Goal: Information Seeking & Learning: Learn about a topic

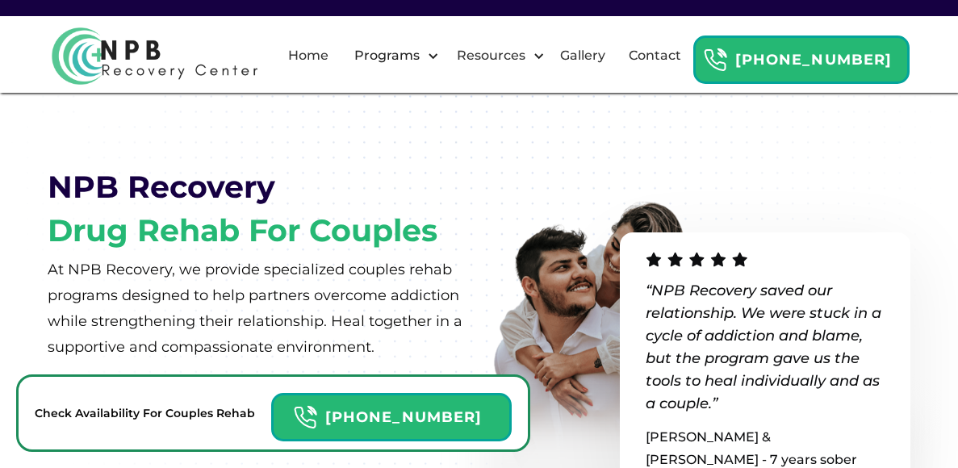
click at [566, 196] on img at bounding box center [612, 338] width 267 height 307
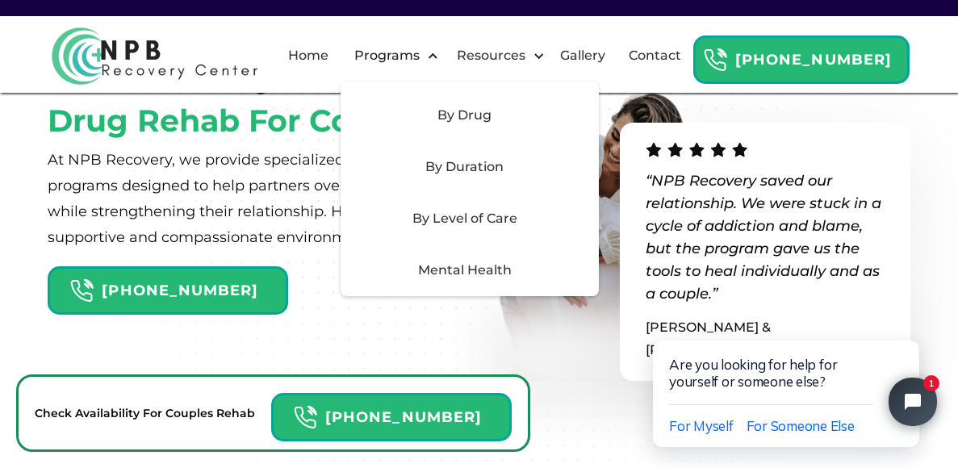
click at [478, 120] on div "By Drug" at bounding box center [464, 115] width 229 height 19
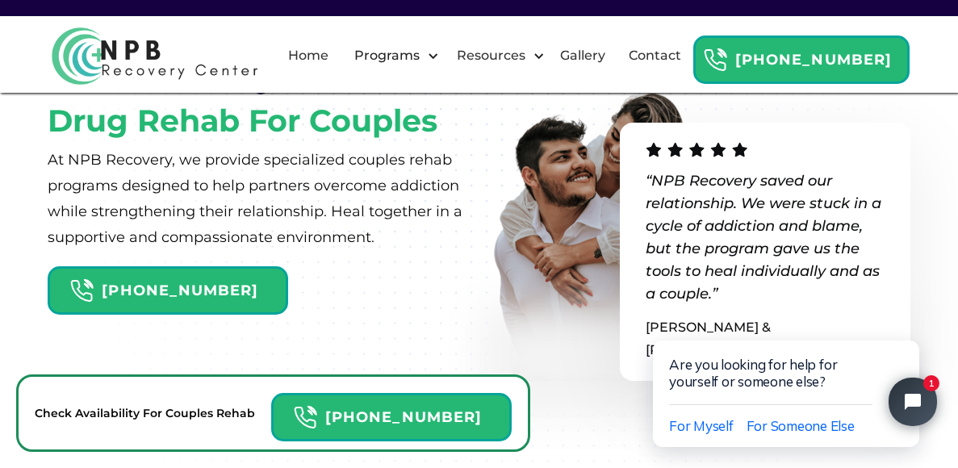
click at [323, 287] on div "NPB Recovery Drug Rehab For Couples At NPB Recovery, we provide specialized cou…" at bounding box center [263, 232] width 431 height 377
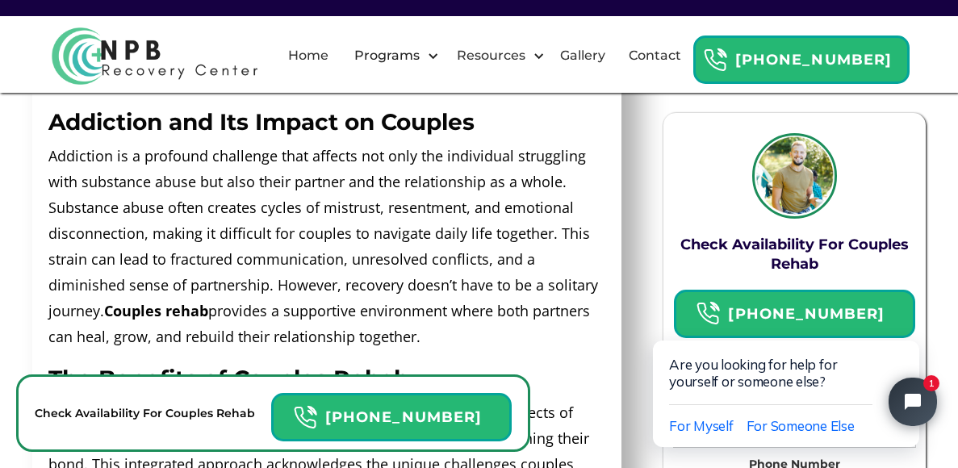
scroll to position [821, 0]
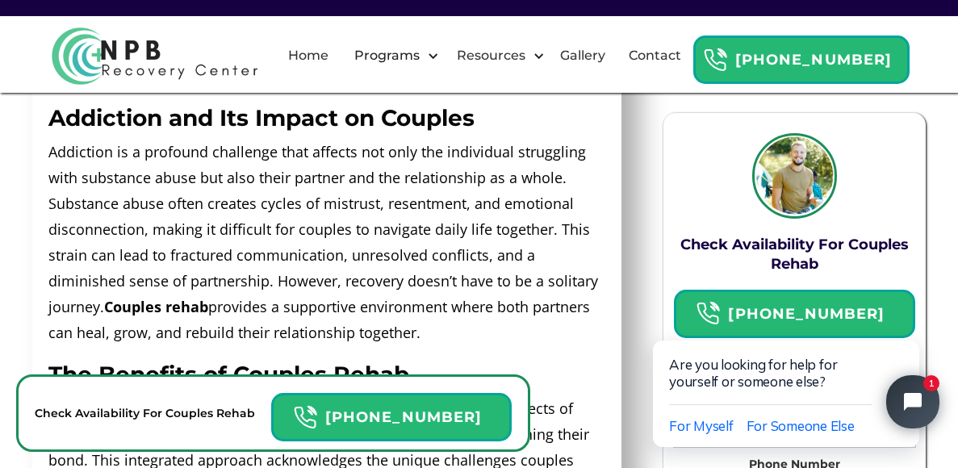
click at [918, 383] on button "Close chat widget" at bounding box center [912, 401] width 53 height 53
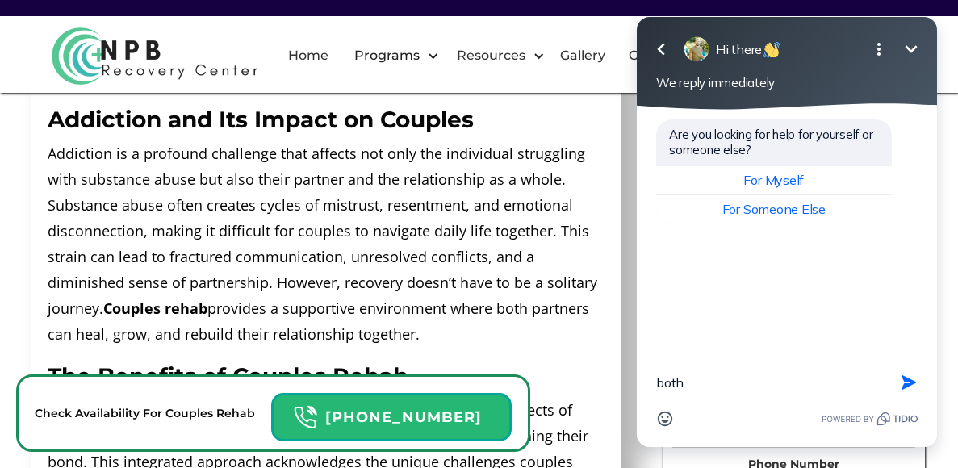
scroll to position [822, 0]
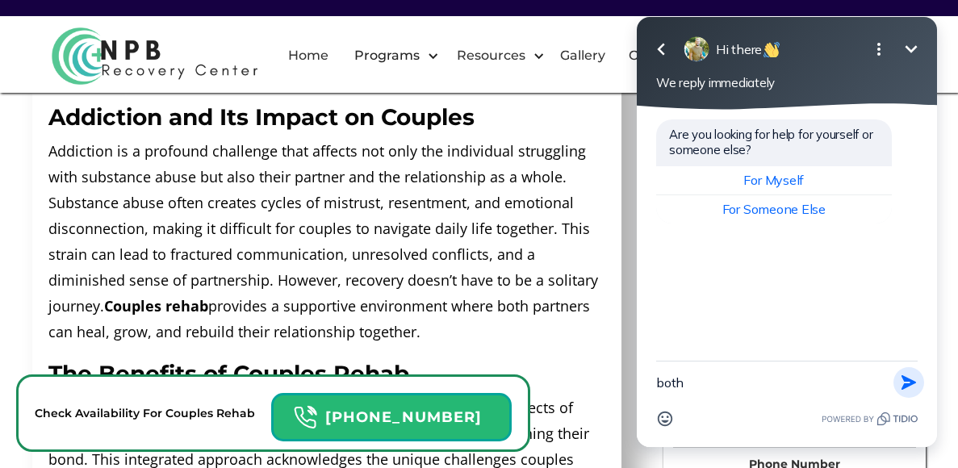
type textarea "both"
click at [919, 387] on button "Send Shortcut" at bounding box center [909, 382] width 31 height 31
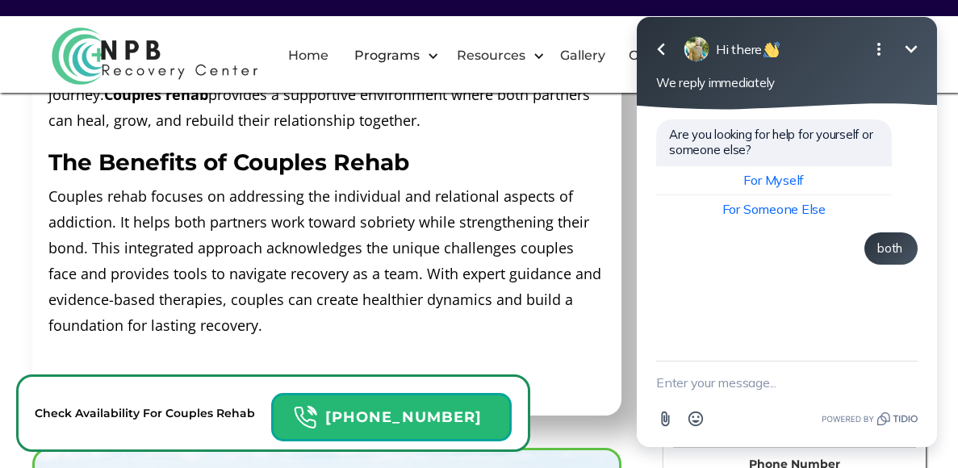
scroll to position [1040, 0]
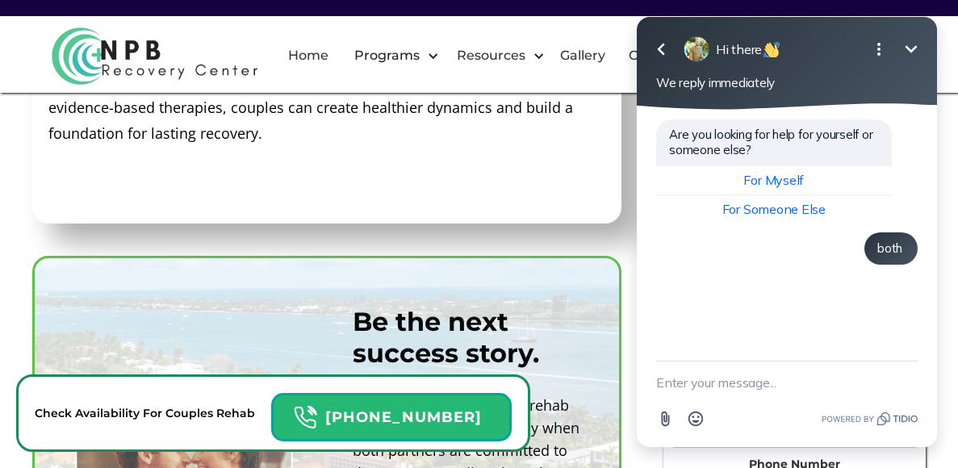
click at [525, 139] on p "Couples rehab focuses on addressing the individual and relational aspects of ad…" at bounding box center [326, 68] width 557 height 155
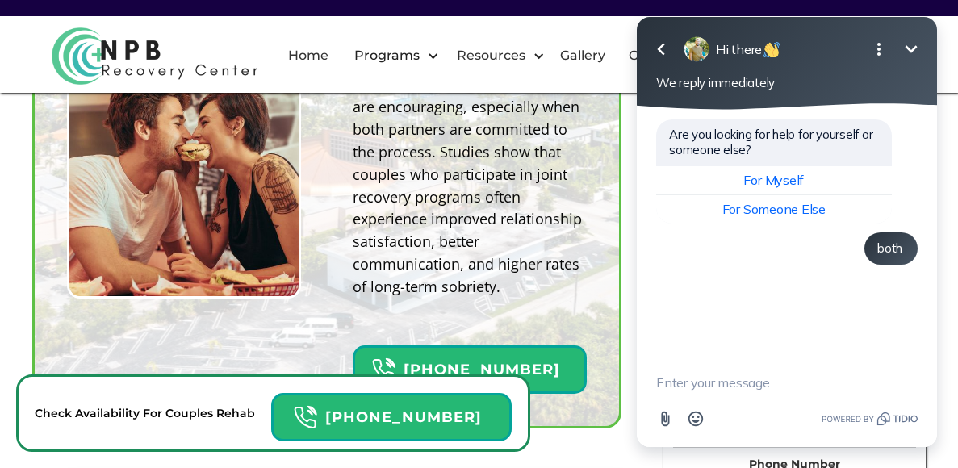
click at [513, 132] on p "Success rates for couples rehab are encouraging, especially when both partners …" at bounding box center [470, 185] width 234 height 225
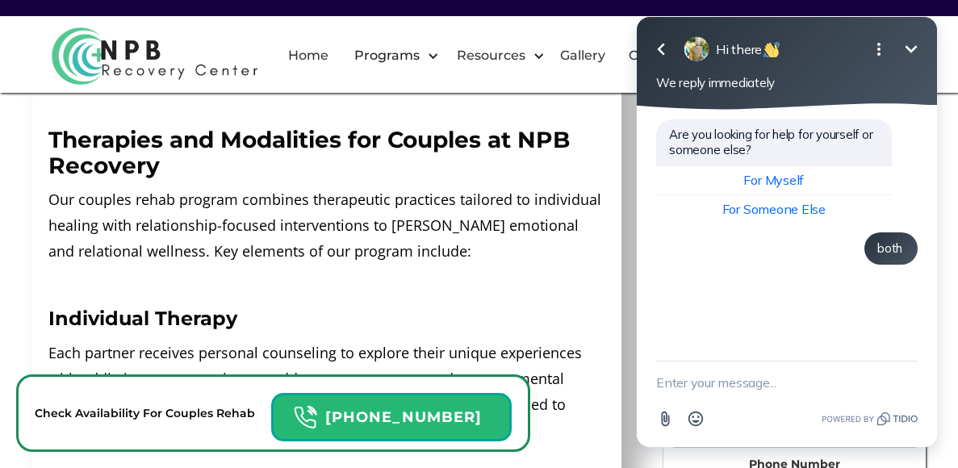
scroll to position [2022, 0]
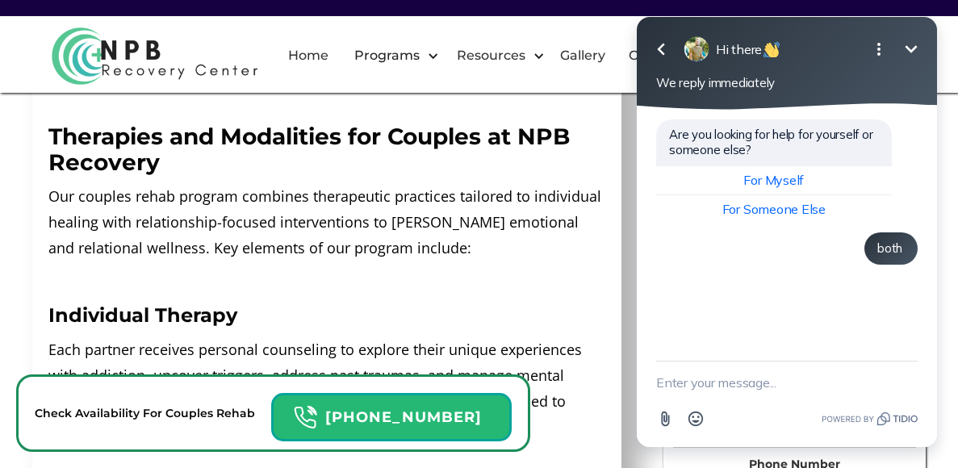
click at [501, 93] on div "Home Programs By Drug This is some text inside of a div block. This is some tex…" at bounding box center [479, 46] width 958 height 93
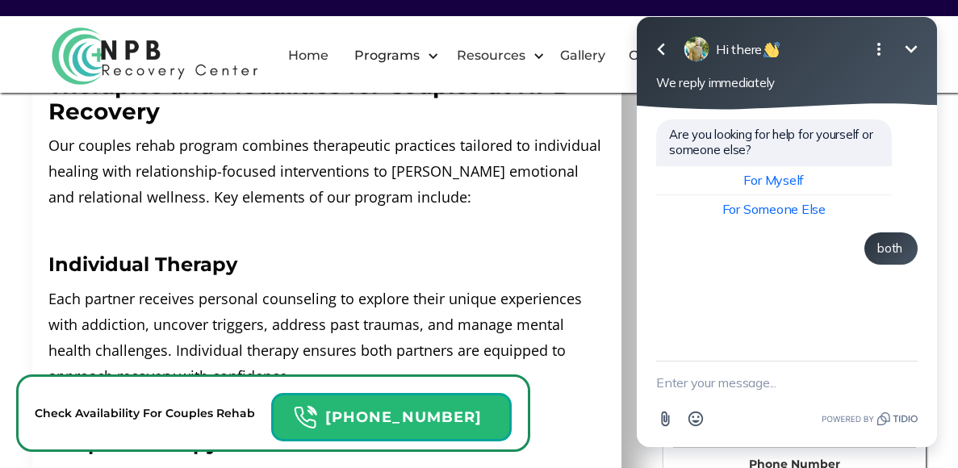
click at [503, 116] on h3 "Therapies and Modalities for Couples at NPB Recovery" at bounding box center [326, 99] width 557 height 52
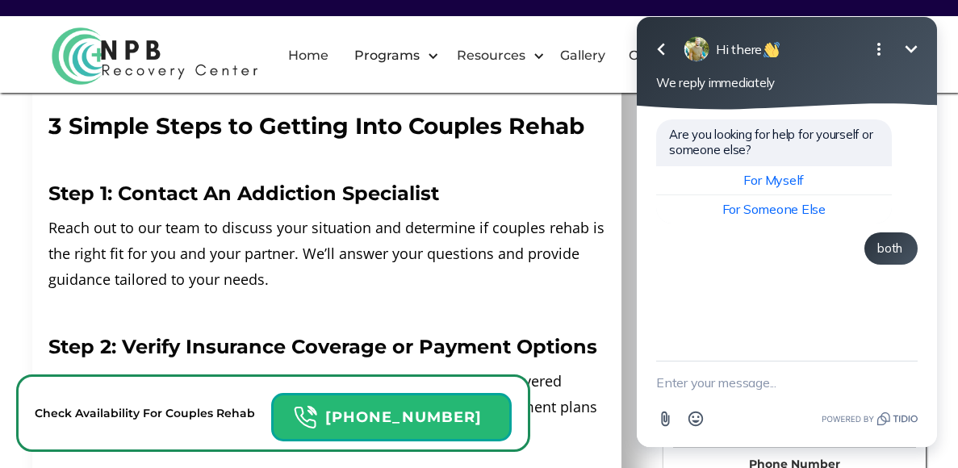
click at [536, 291] on div "3 Simple Steps to Getting Into Couples Rehab ‍ Step 1: Contact An Addiction Spe…" at bounding box center [326, 399] width 557 height 604
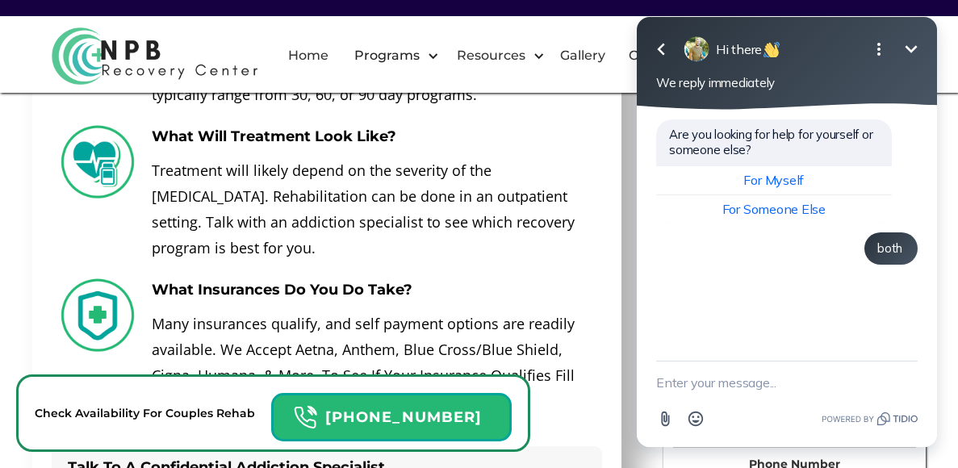
scroll to position [5095, 0]
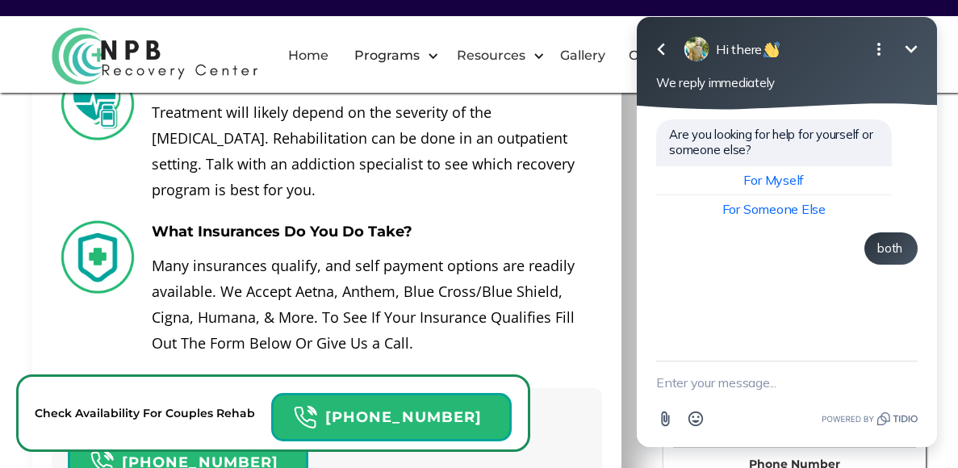
click at [472, 127] on p "Treatment will likely depend on the severity of the [MEDICAL_DATA]. Rehabilitat…" at bounding box center [373, 150] width 442 height 103
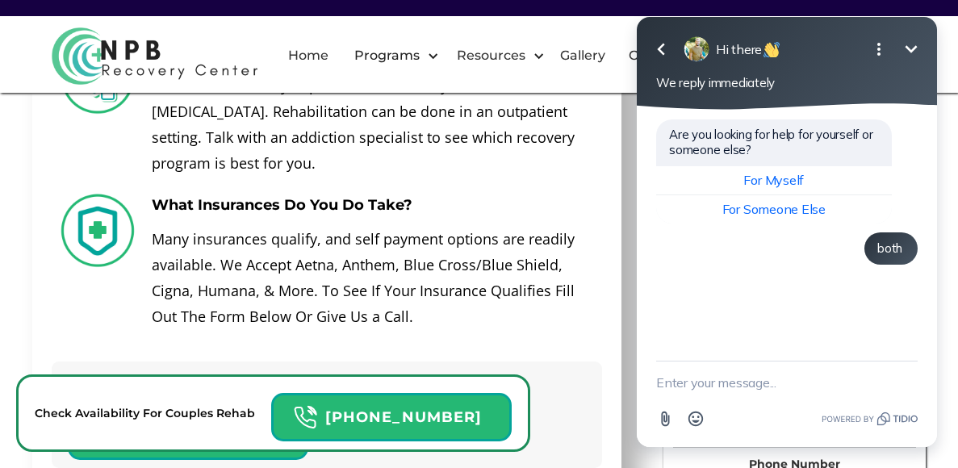
click at [473, 111] on p "Treatment will likely depend on the severity of the [MEDICAL_DATA]. Rehabilitat…" at bounding box center [373, 124] width 442 height 103
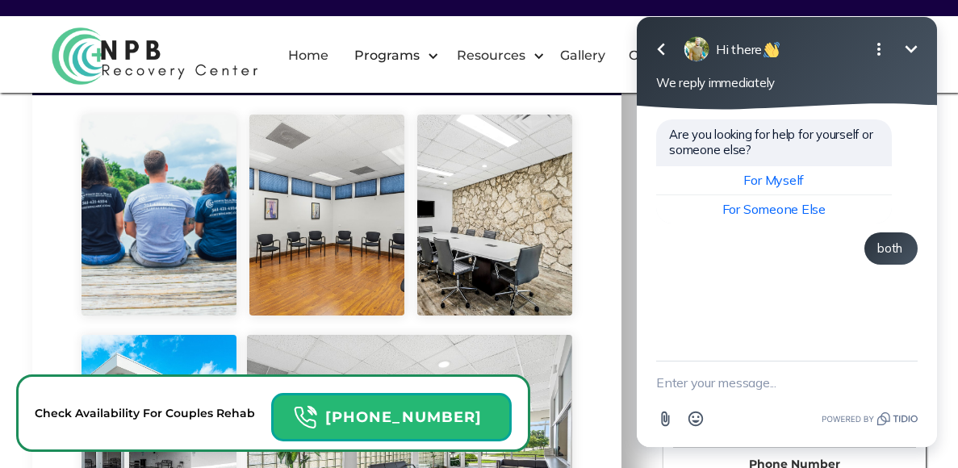
scroll to position [5723, 0]
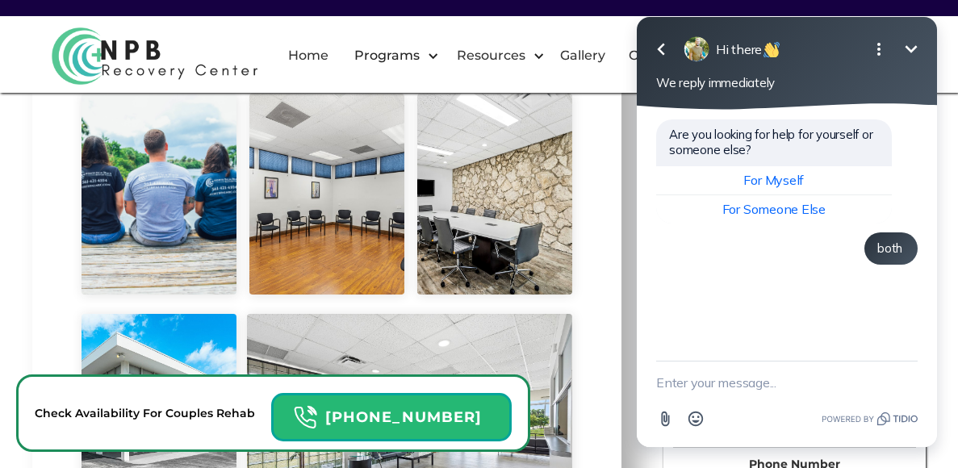
click at [474, 314] on div at bounding box center [410, 414] width 326 height 200
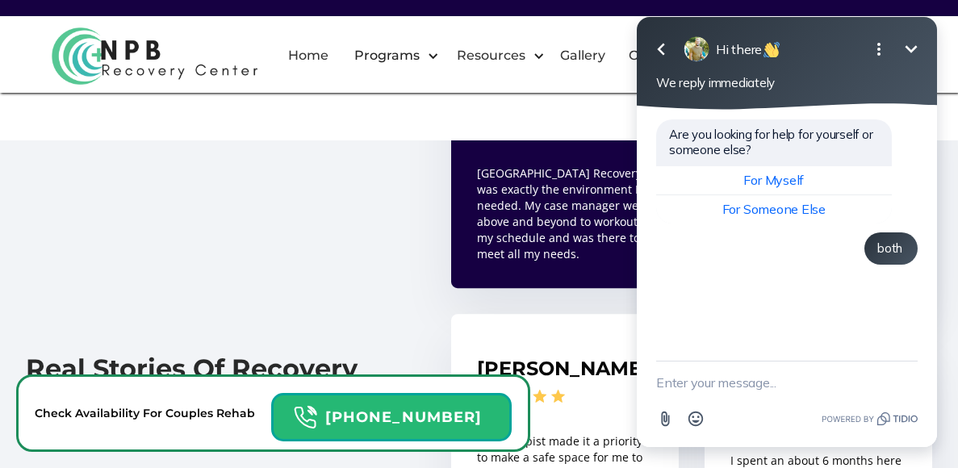
scroll to position [9392, 0]
